Goal: Task Accomplishment & Management: Use online tool/utility

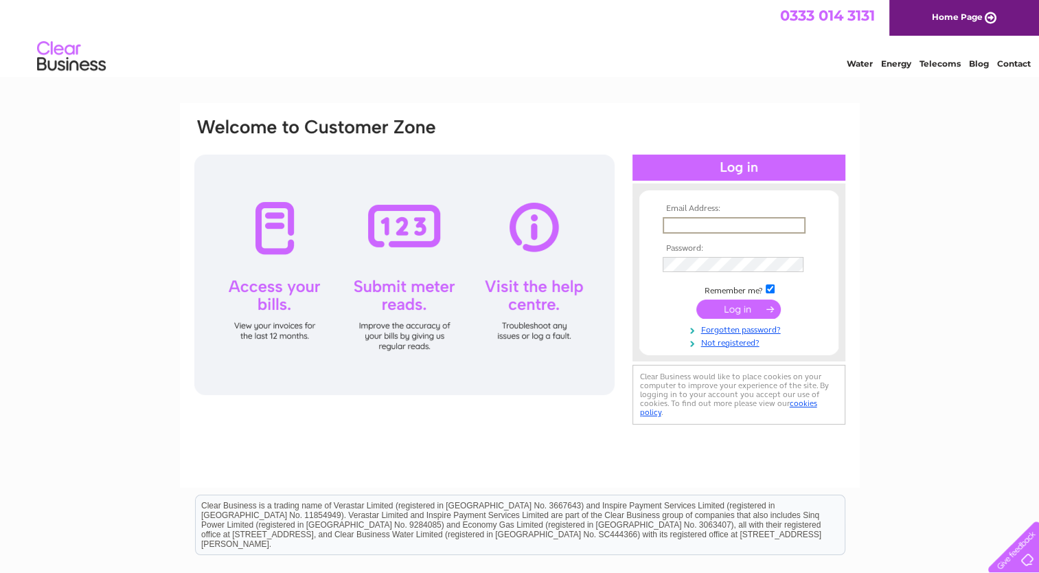
click at [734, 221] on input "text" at bounding box center [734, 225] width 143 height 16
type input "[PERSON_NAME][EMAIL_ADDRESS][DOMAIN_NAME]"
click at [749, 306] on input "submit" at bounding box center [739, 307] width 84 height 19
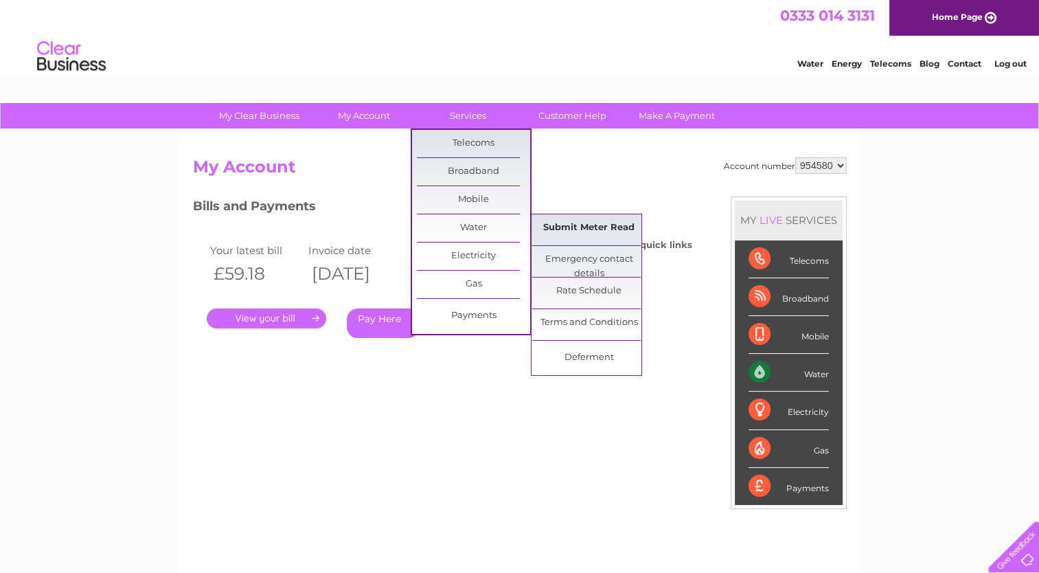
click at [569, 231] on link "Submit Meter Read" at bounding box center [588, 227] width 113 height 27
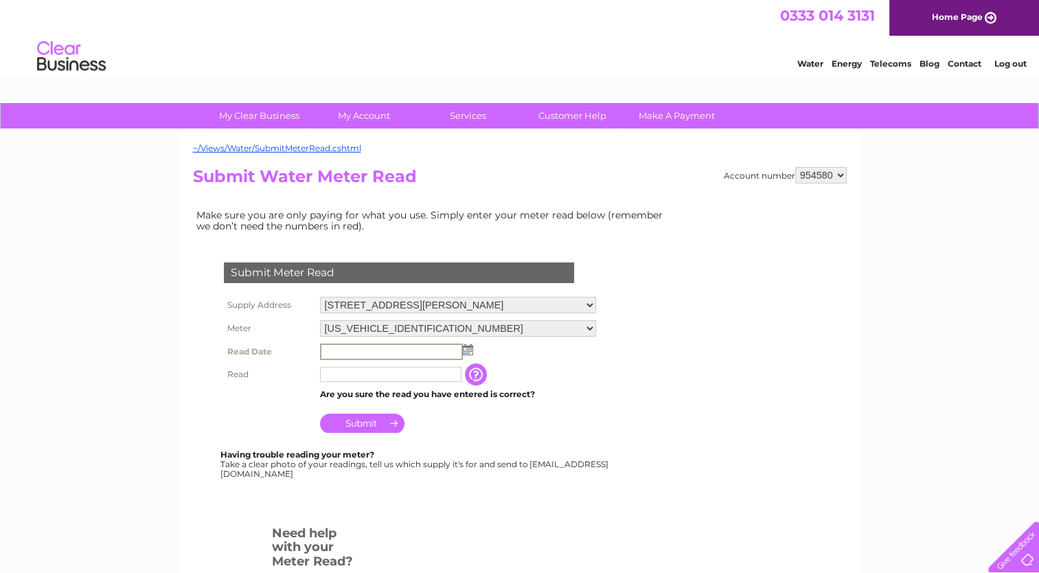
click at [430, 345] on input "text" at bounding box center [391, 351] width 143 height 16
click at [469, 348] on img at bounding box center [467, 348] width 10 height 11
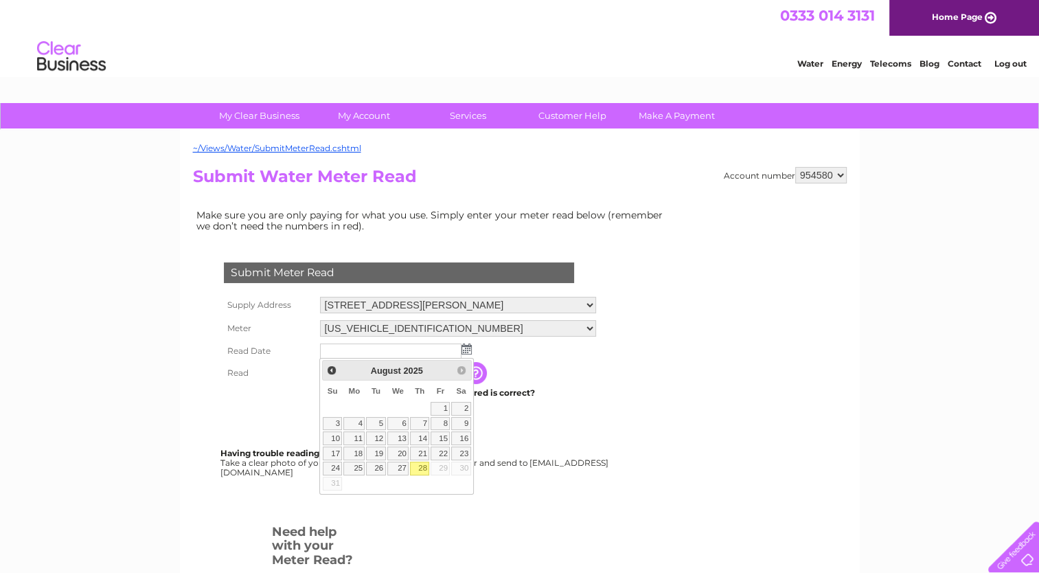
click at [422, 464] on link "28" at bounding box center [419, 469] width 19 height 14
type input "2025/08/28"
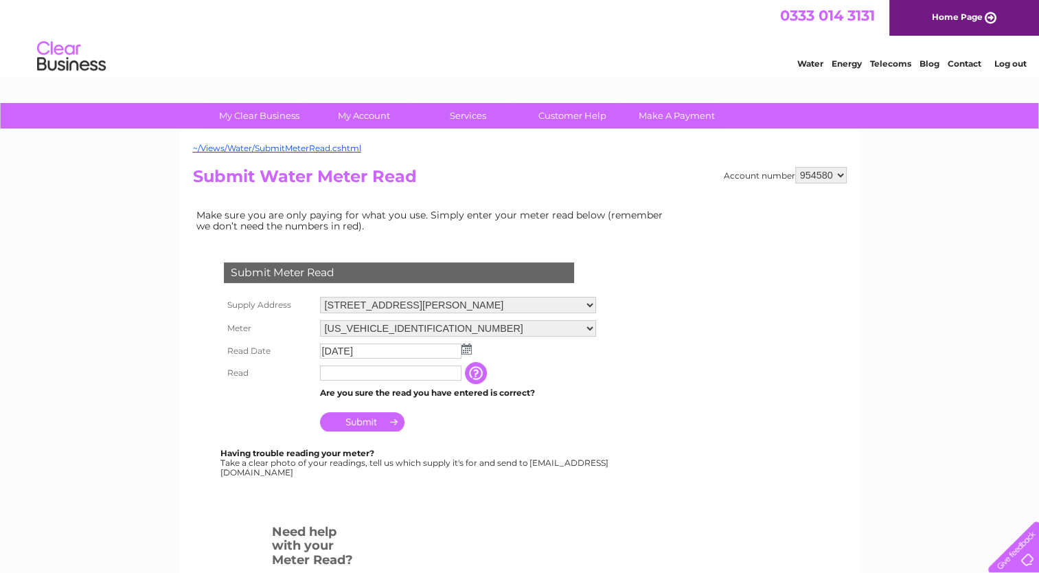
click at [390, 374] on input "text" at bounding box center [390, 372] width 141 height 15
type input "00482"
click at [361, 419] on input "Submit" at bounding box center [362, 421] width 84 height 19
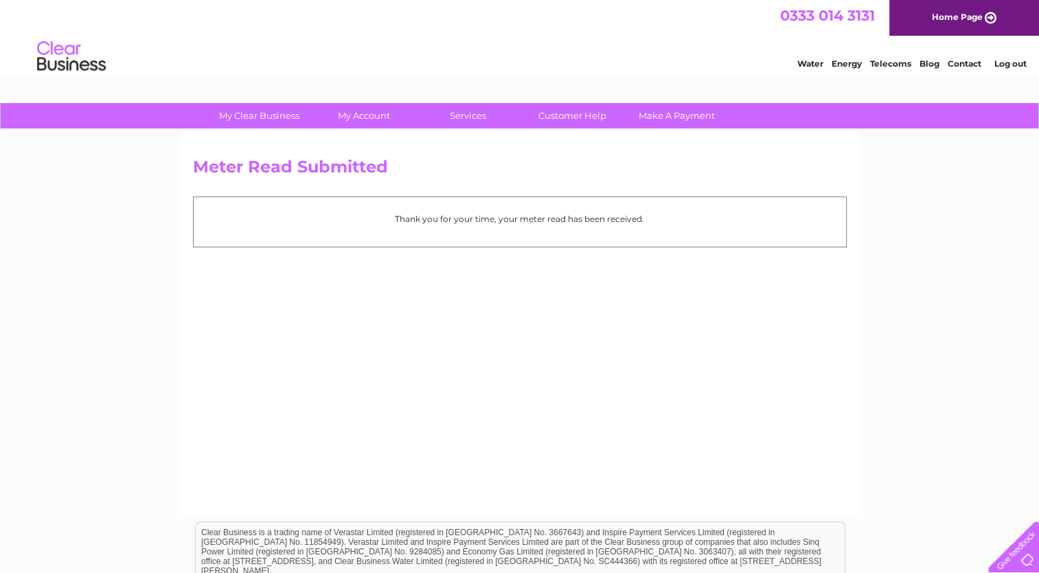
click at [1013, 62] on link "Log out" at bounding box center [1010, 63] width 32 height 10
